Goal: Task Accomplishment & Management: Understand process/instructions

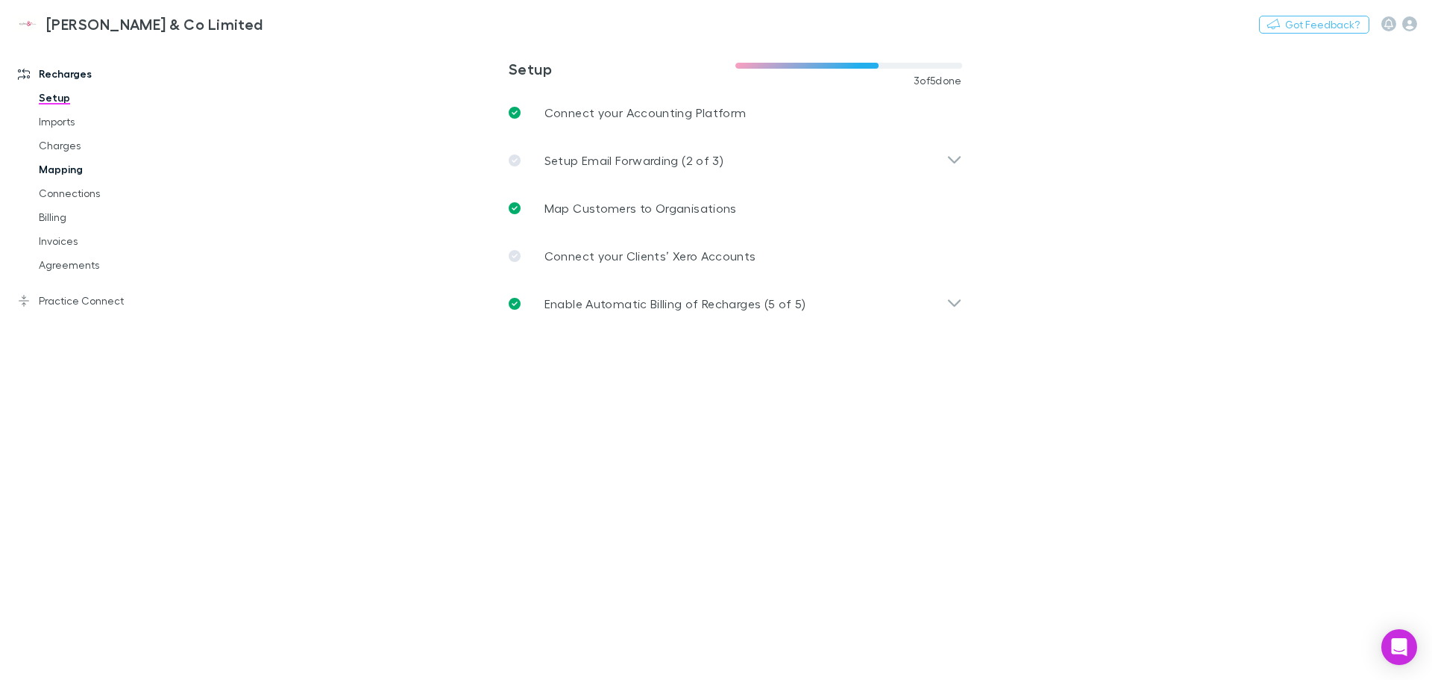
click at [67, 178] on link "Mapping" at bounding box center [113, 169] width 178 height 24
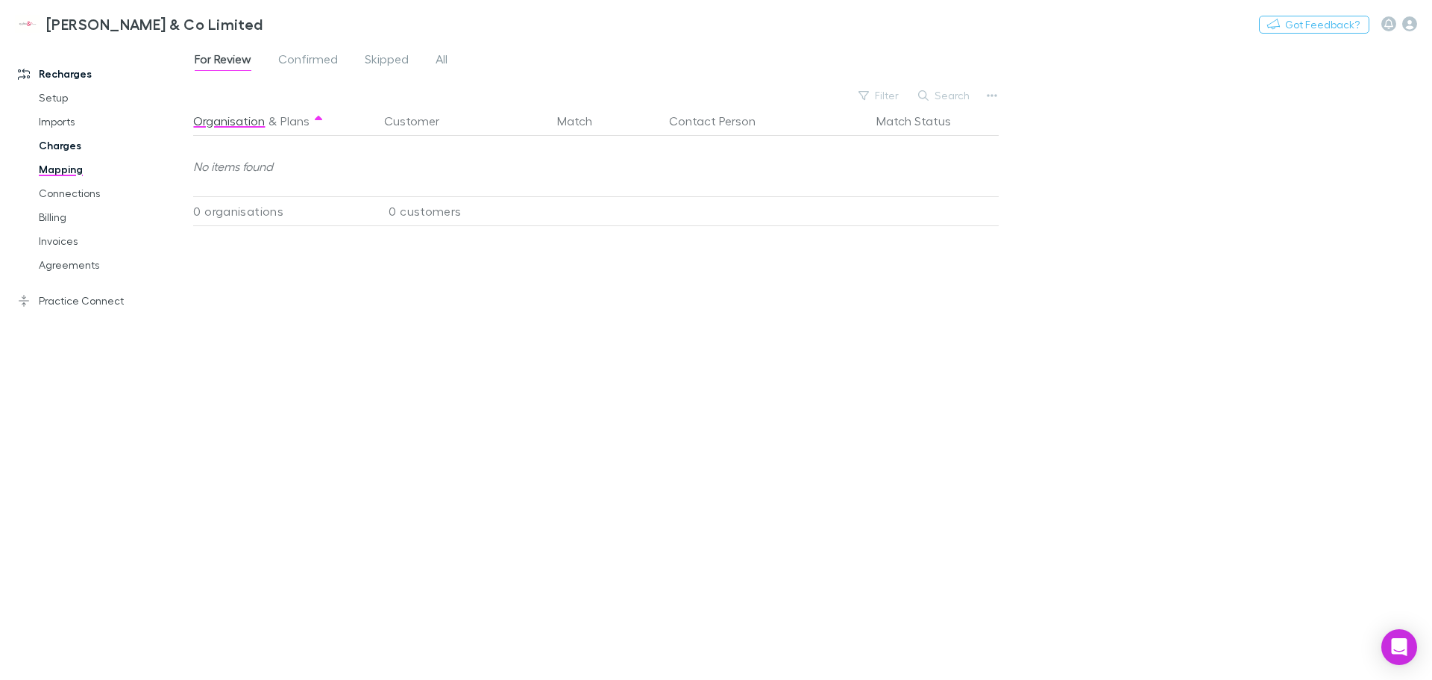
click at [73, 142] on link "Charges" at bounding box center [113, 146] width 178 height 24
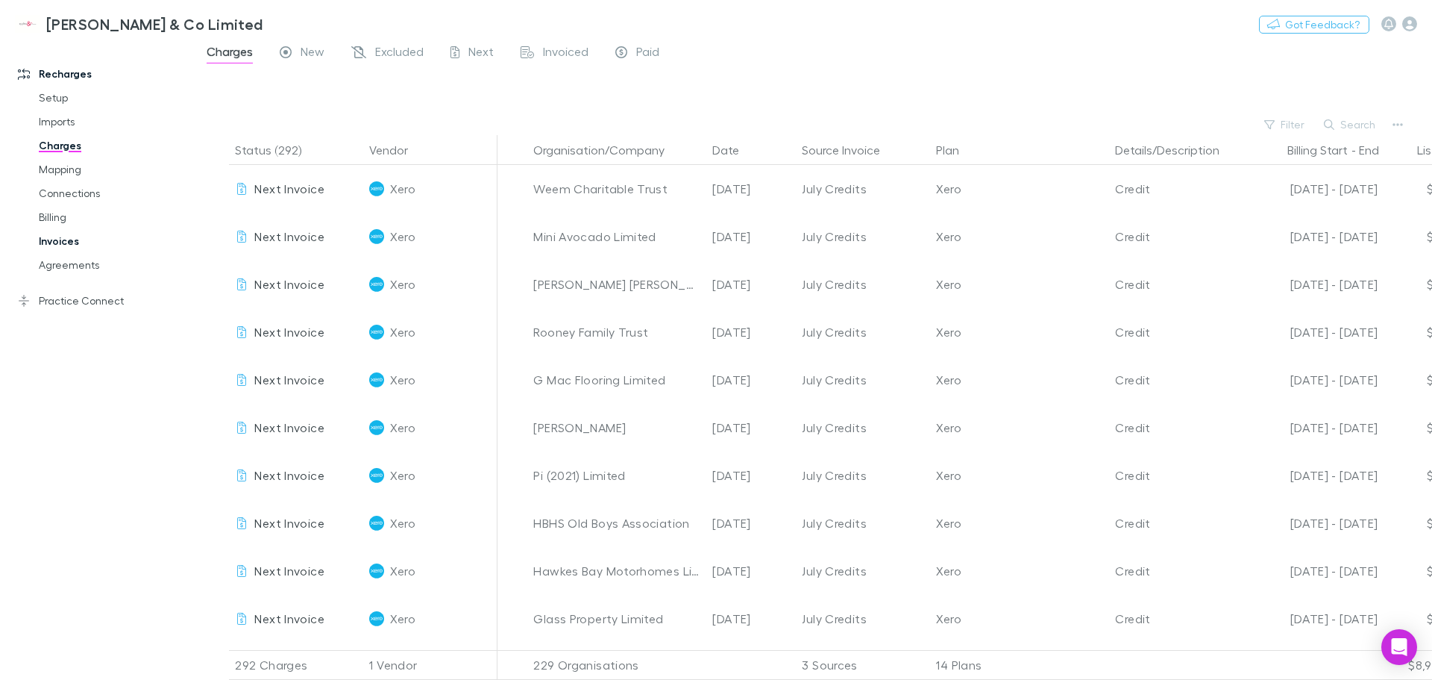
click at [66, 240] on link "Invoices" at bounding box center [113, 241] width 178 height 24
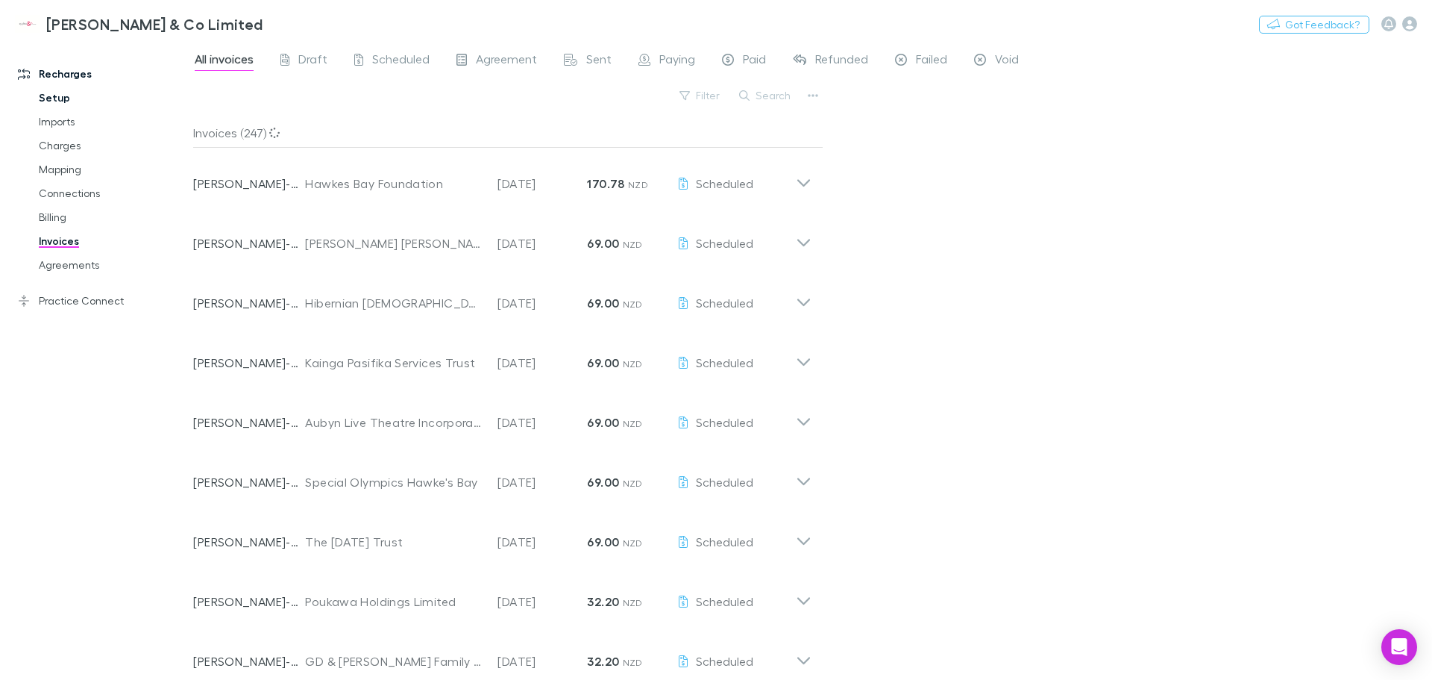
click at [76, 103] on link "Setup" at bounding box center [113, 98] width 178 height 24
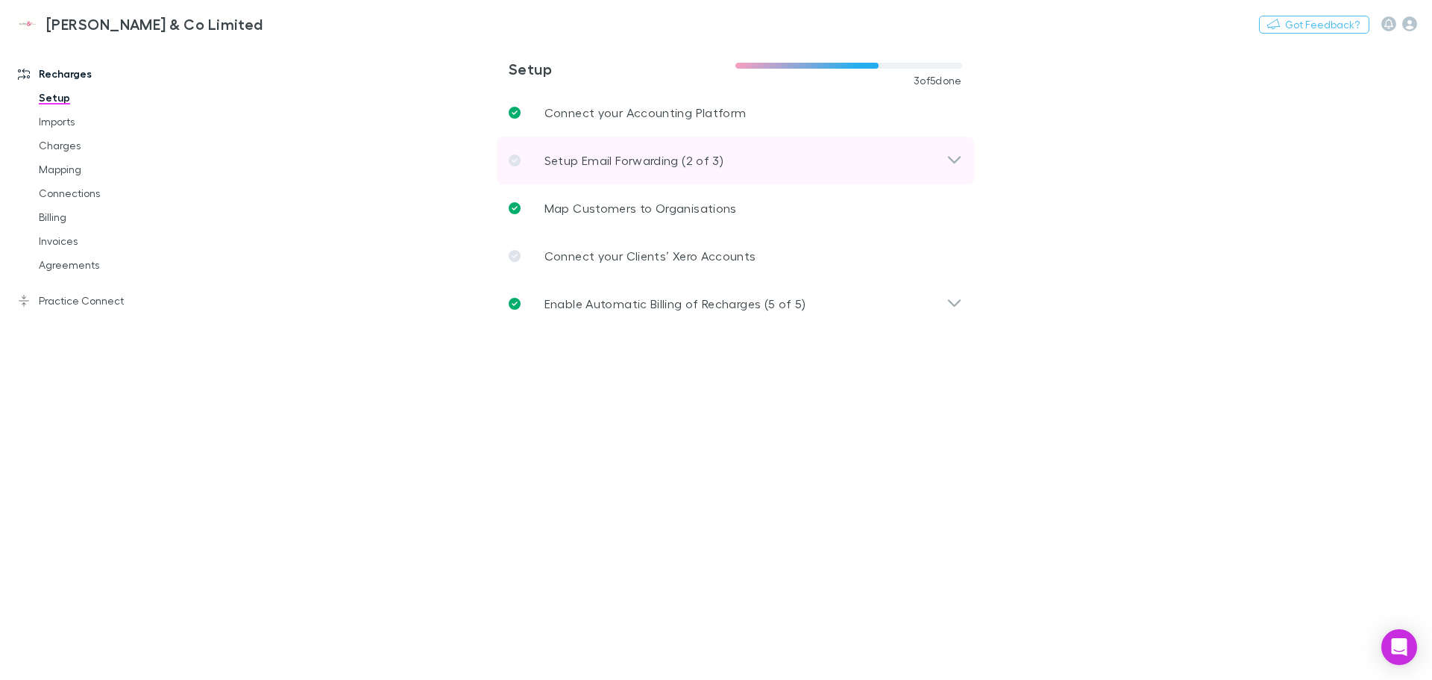
click at [959, 164] on icon at bounding box center [955, 160] width 16 height 18
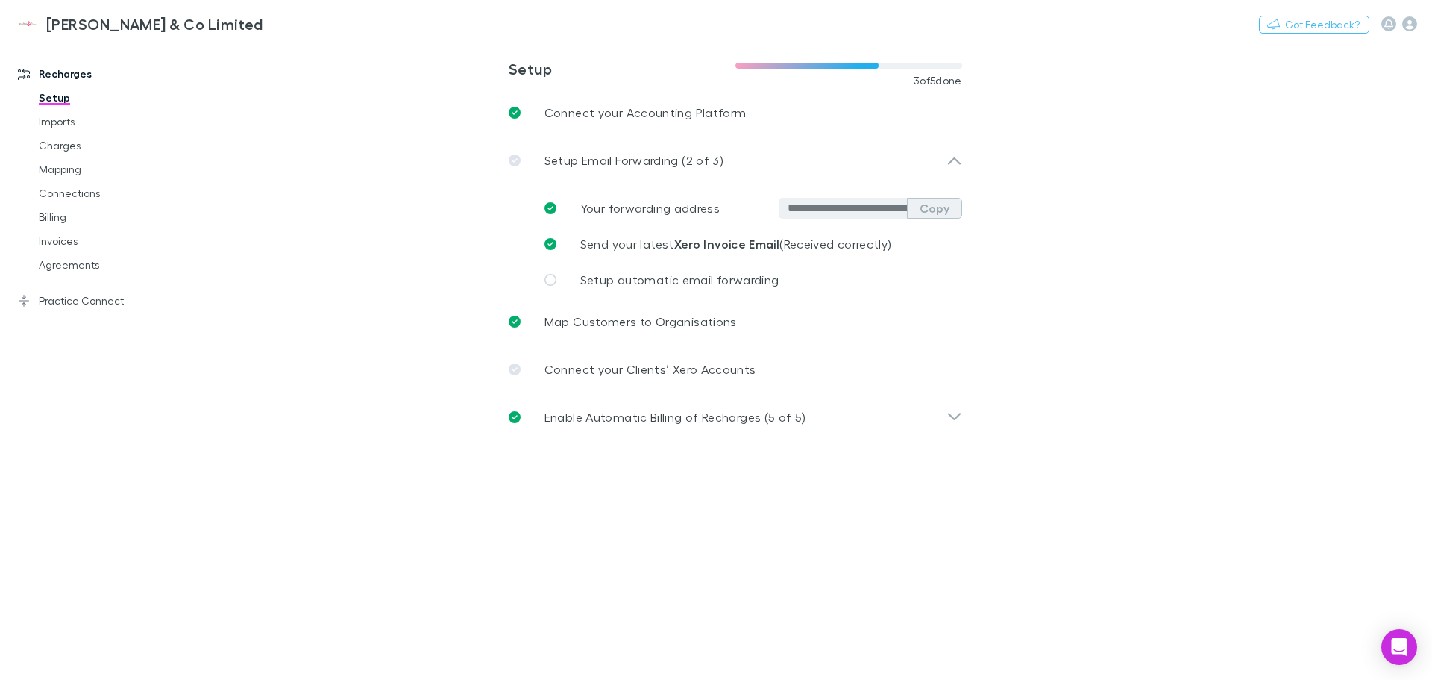
click at [939, 210] on button "Copy" at bounding box center [934, 208] width 55 height 21
click at [830, 245] on span "Send your latest Xero Invoice Email (Received correctly)" at bounding box center [736, 243] width 312 height 14
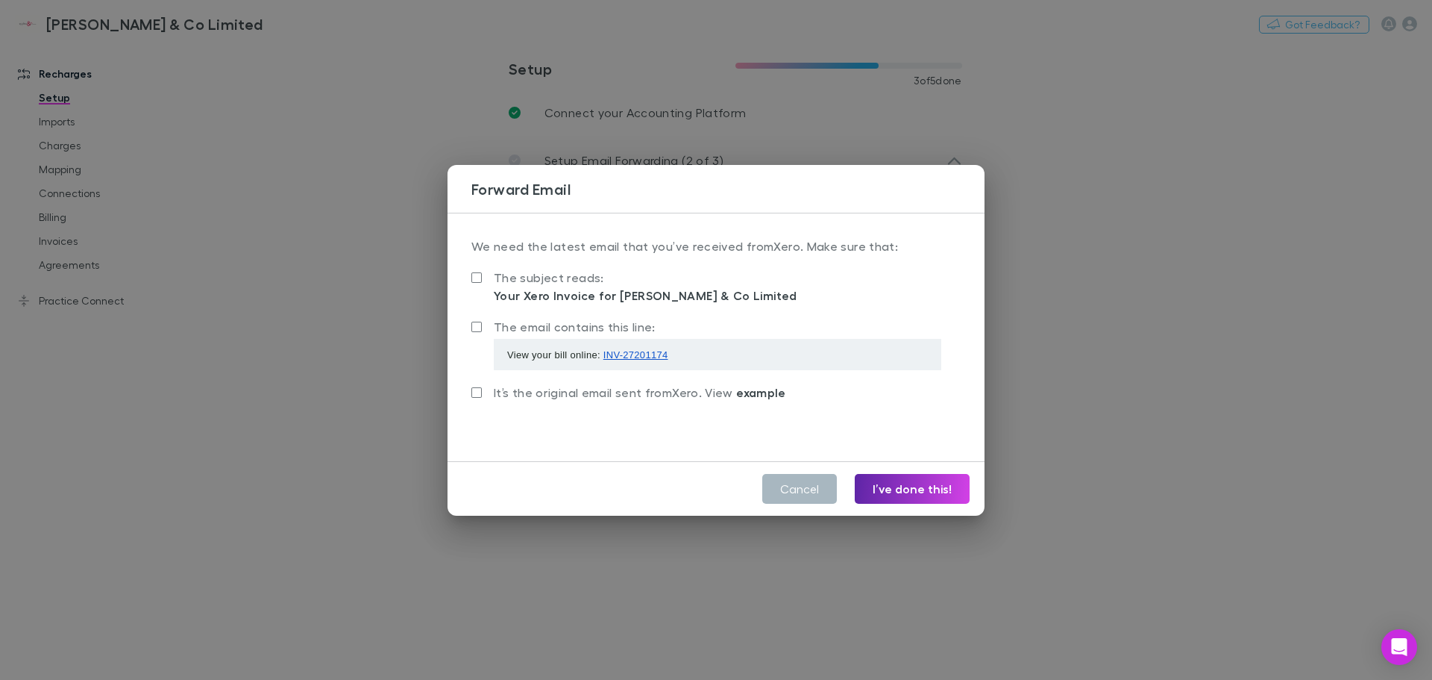
click at [784, 483] on button "Cancel" at bounding box center [799, 489] width 75 height 30
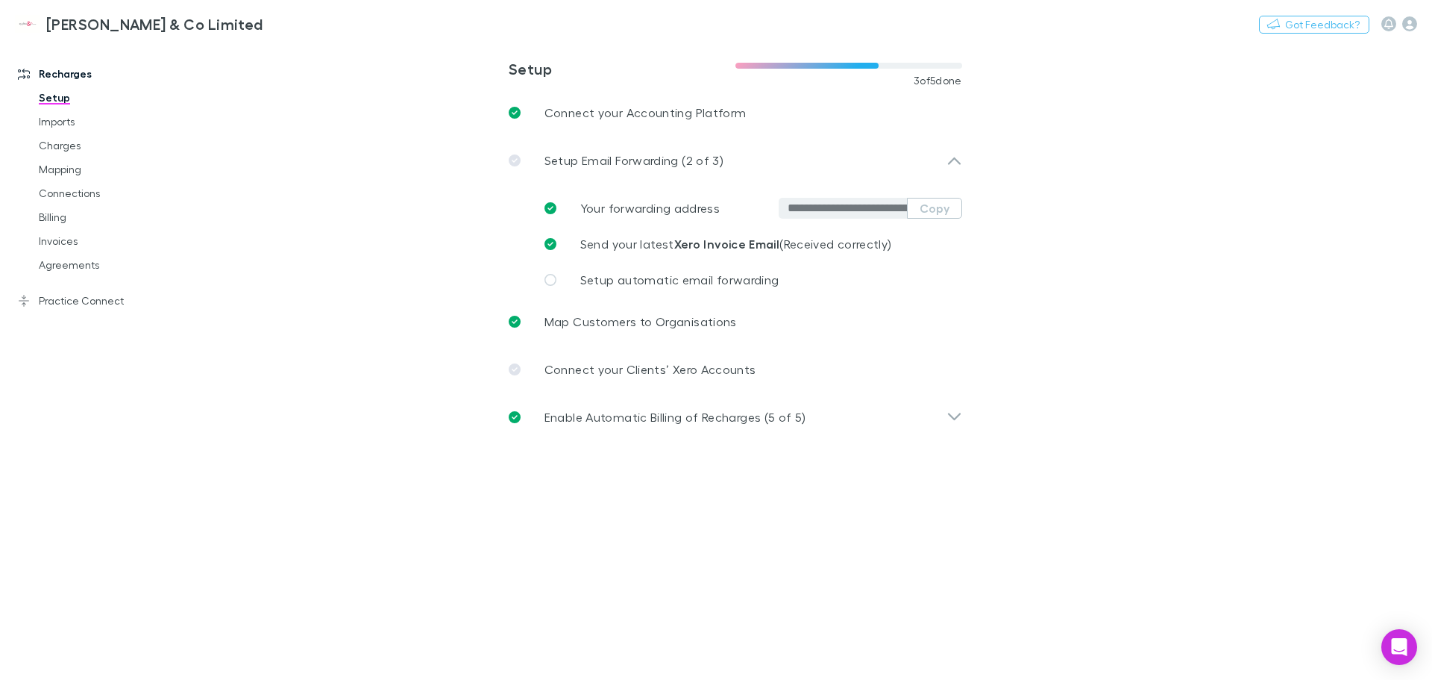
click at [732, 539] on main "**********" at bounding box center [812, 361] width 1239 height 638
click at [63, 143] on link "Charges" at bounding box center [113, 146] width 178 height 24
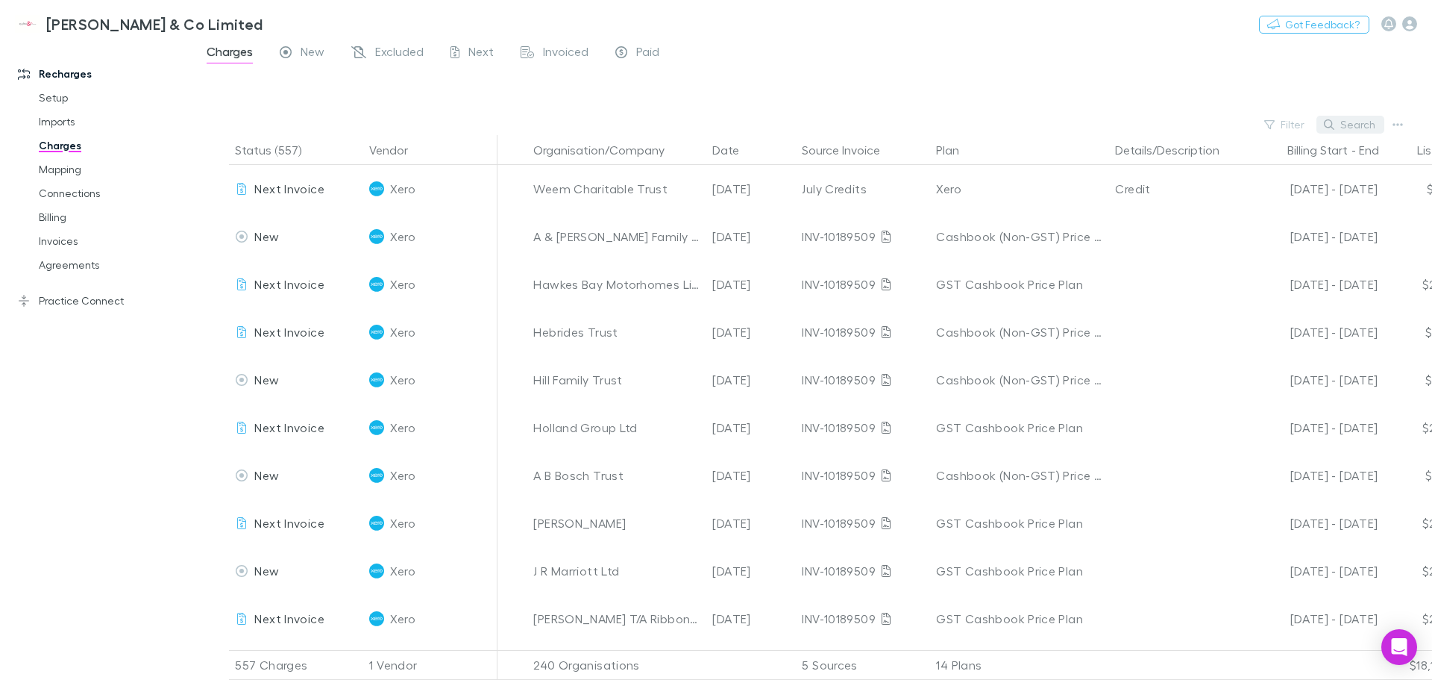
click at [1361, 125] on button "Search" at bounding box center [1351, 125] width 68 height 18
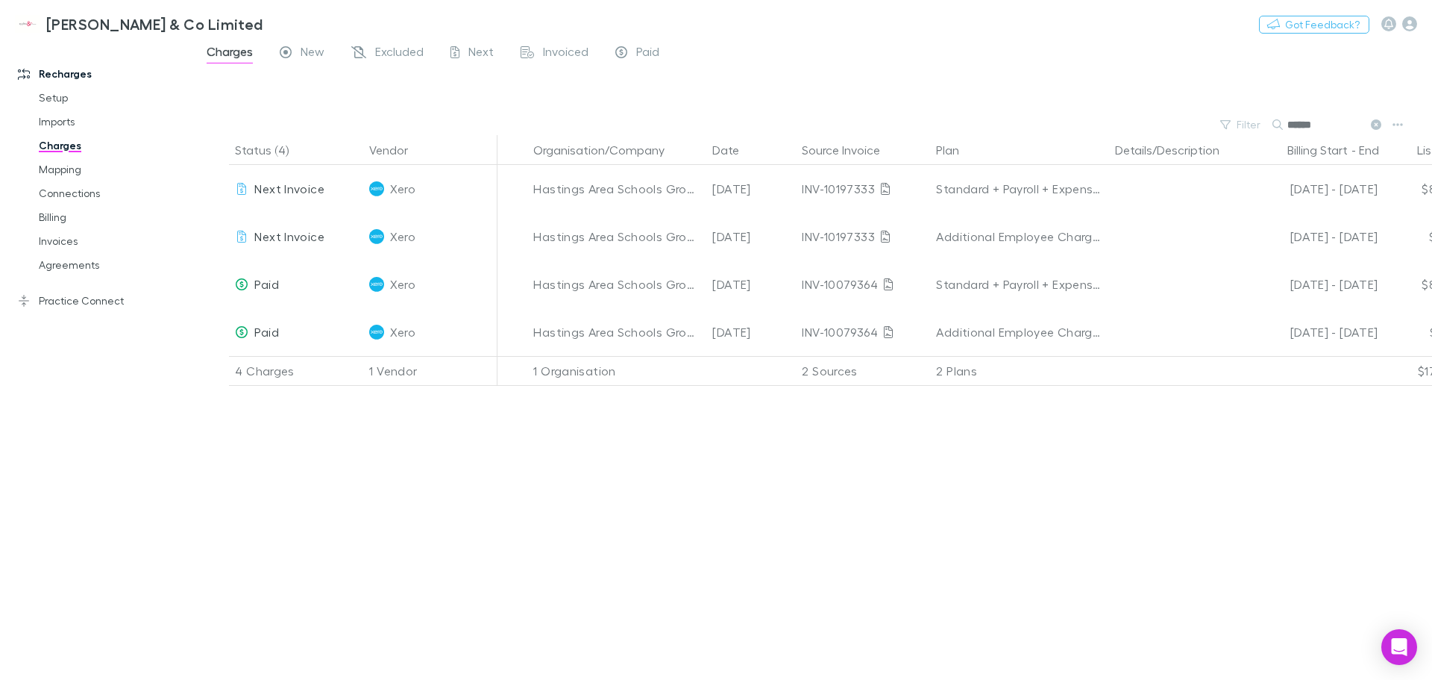
type input "******"
click at [701, 559] on div "Status (4) Vendor Organisation/Company Date Source Invoice Plan Details/Descrip…" at bounding box center [812, 407] width 1239 height 545
click at [687, 526] on div "Status (4) Vendor Organisation/Company Date Source Invoice Plan Details/Descrip…" at bounding box center [812, 407] width 1239 height 545
click at [63, 95] on link "Setup" at bounding box center [113, 98] width 178 height 24
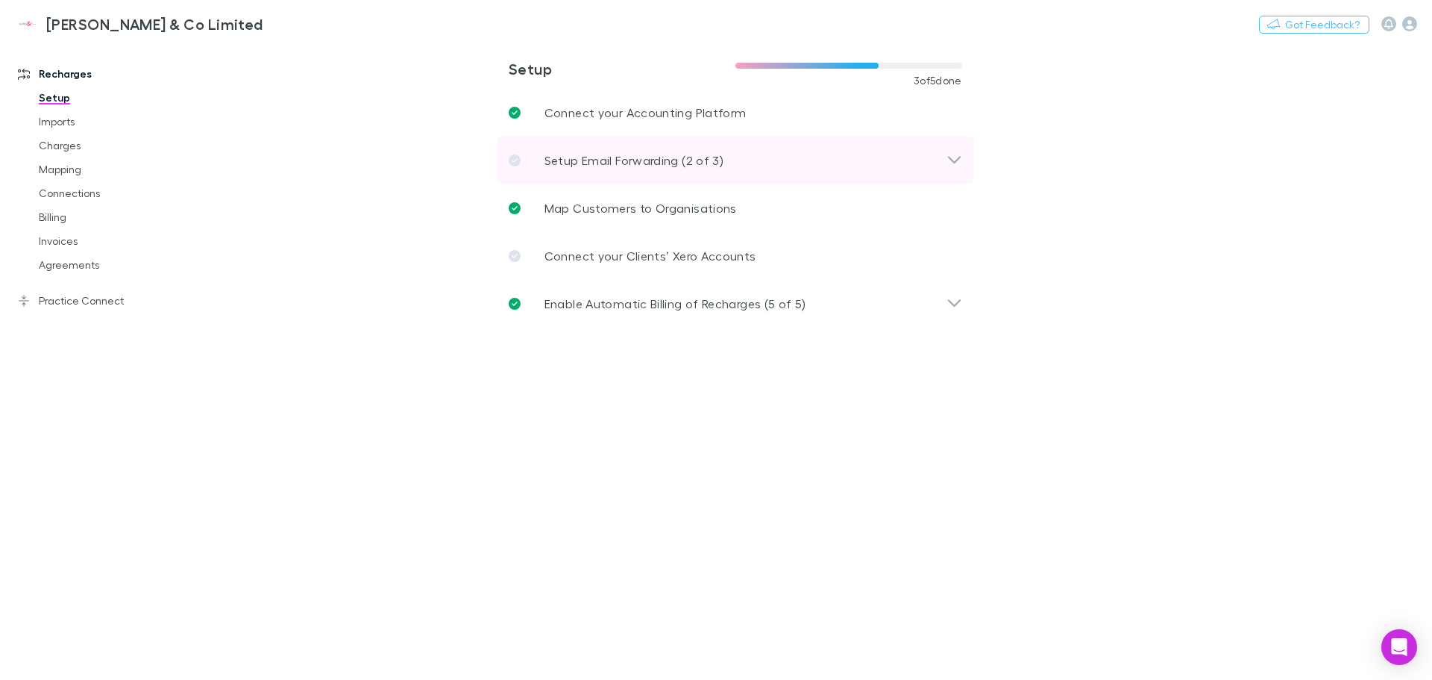
click at [953, 163] on icon at bounding box center [955, 160] width 16 height 18
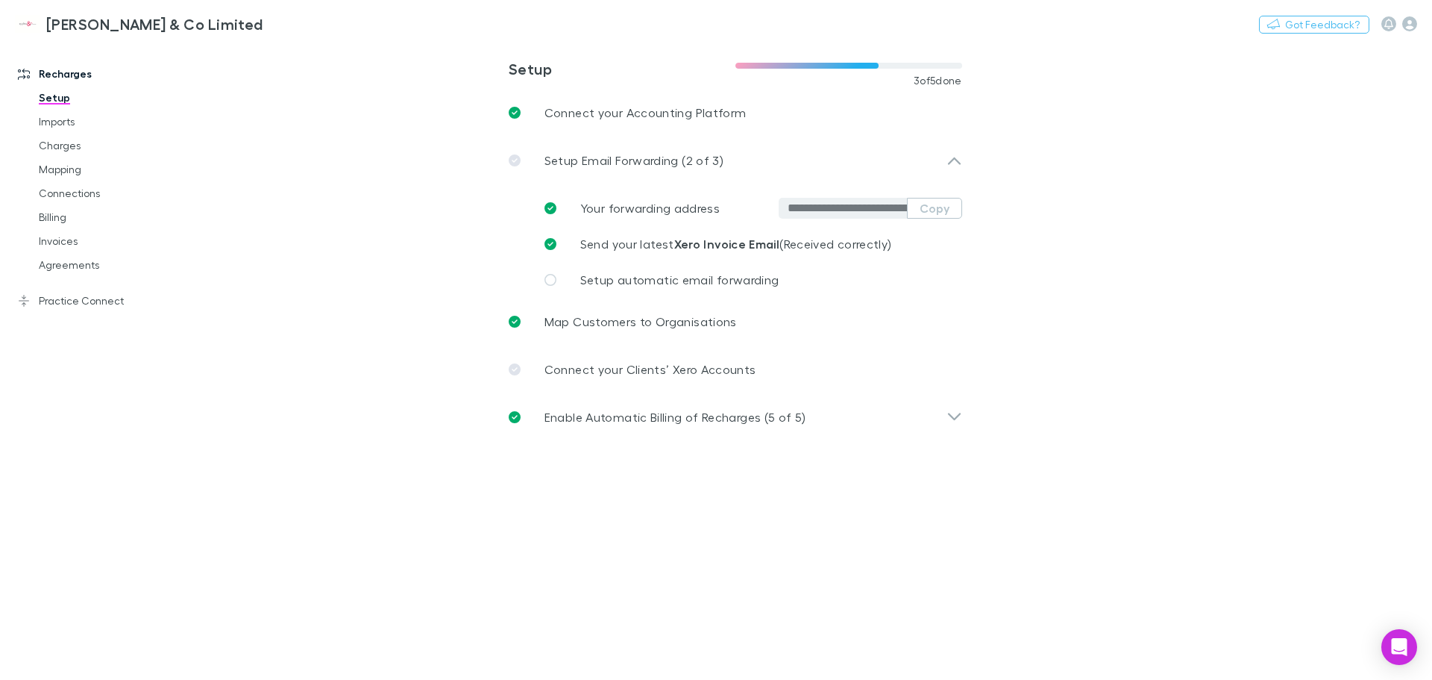
click at [185, 428] on div "Recharges Setup Imports Charges Mapping Connections Billing Invoices Agreements…" at bounding box center [102, 357] width 204 height 620
